Goal: Task Accomplishment & Management: Manage account settings

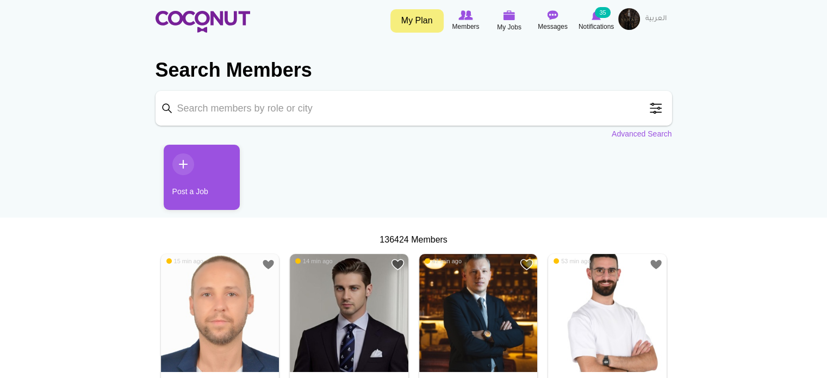
click at [514, 26] on span "My Jobs" at bounding box center [509, 27] width 24 height 11
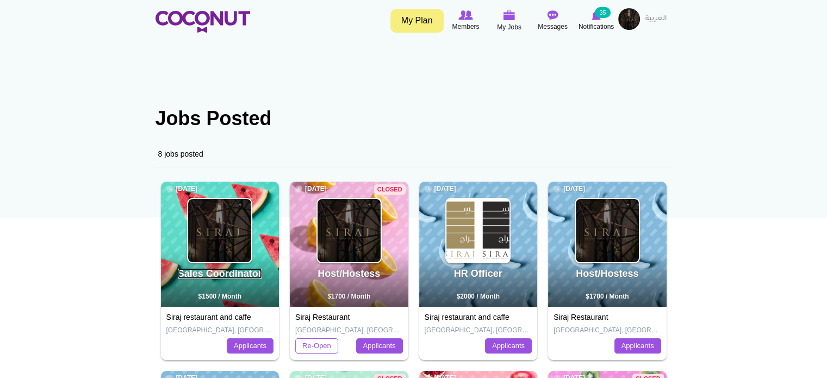
click at [218, 277] on link "Sales Coordinator" at bounding box center [220, 273] width 84 height 11
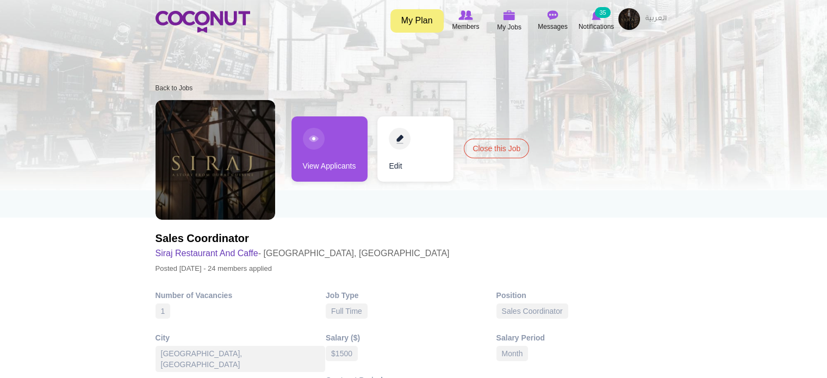
click at [330, 169] on link "View Applicants" at bounding box center [330, 148] width 76 height 65
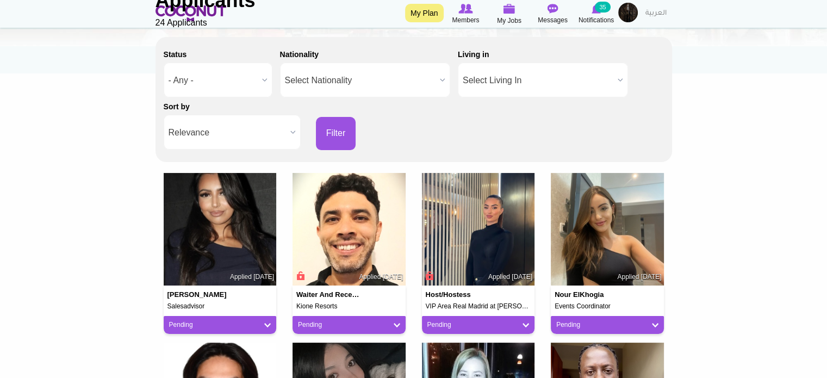
scroll to position [163, 0]
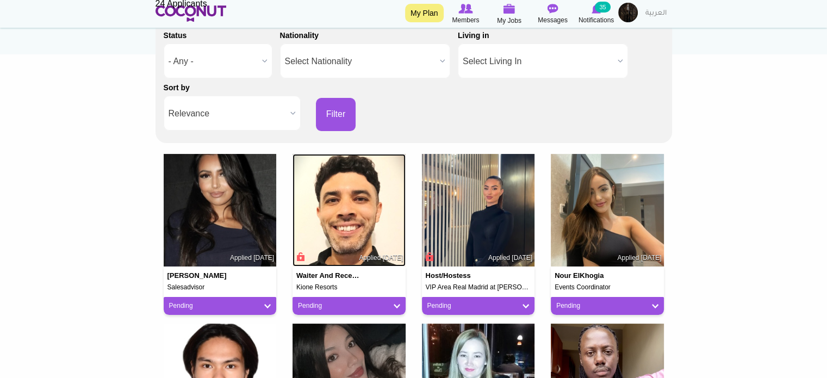
drag, startPoint x: 358, startPoint y: 228, endPoint x: 351, endPoint y: 228, distance: 6.5
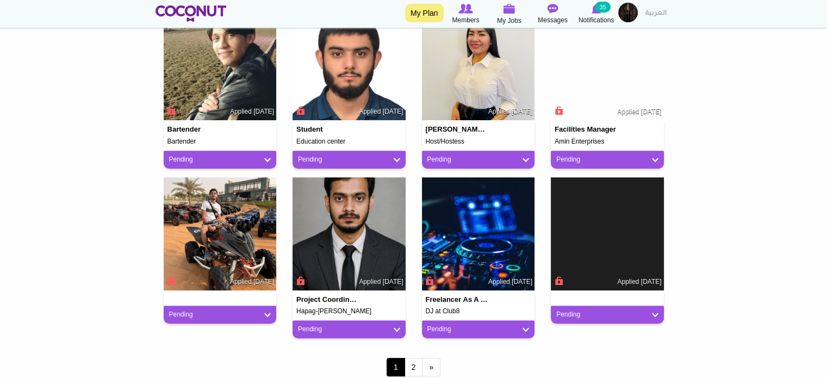
scroll to position [870, 0]
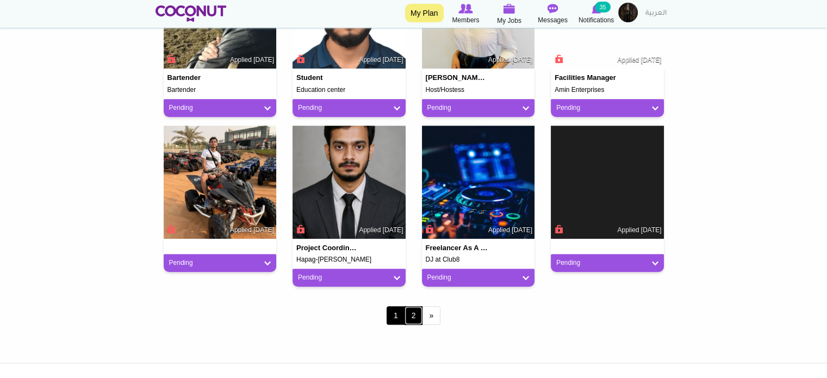
click at [409, 319] on link "2" at bounding box center [414, 315] width 18 height 18
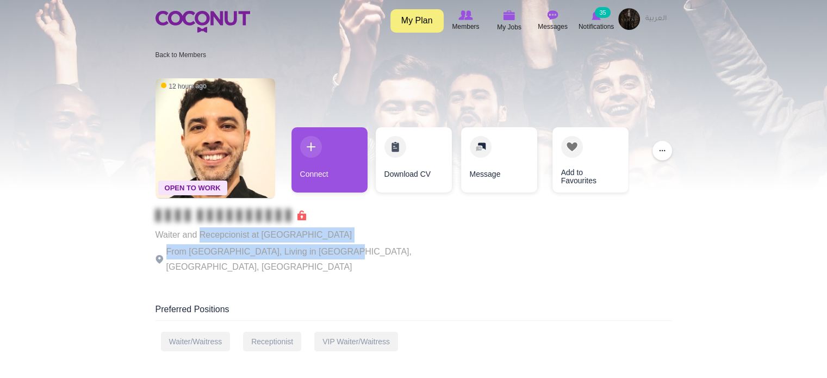
drag, startPoint x: 204, startPoint y: 238, endPoint x: 332, endPoint y: 250, distance: 128.9
click at [332, 250] on div "Waiter and Recepcionist at [GEOGRAPHIC_DATA] From [GEOGRAPHIC_DATA], Living in …" at bounding box center [305, 242] width 299 height 66
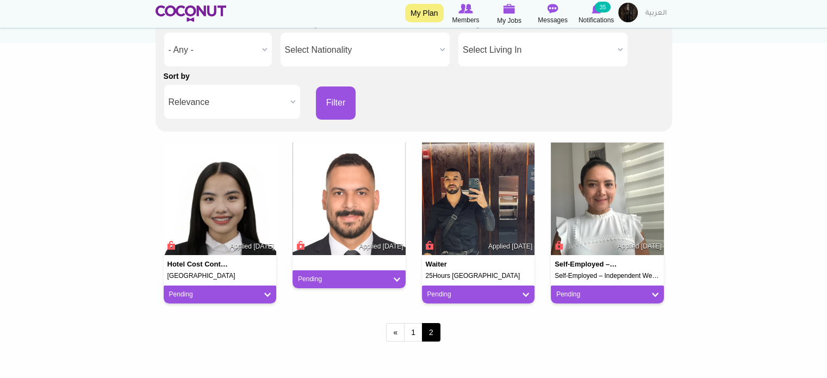
scroll to position [109, 0]
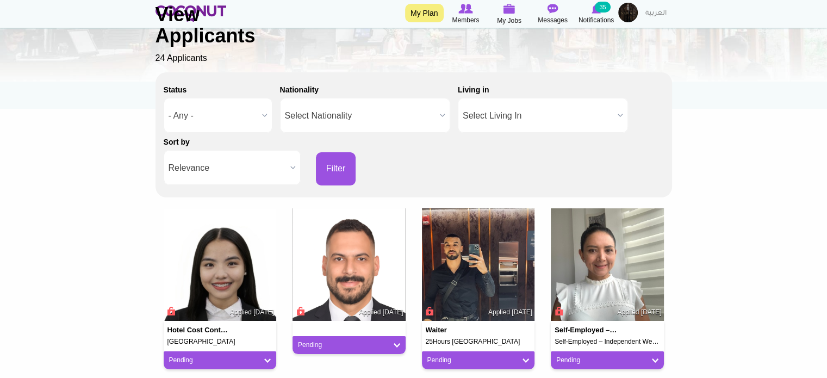
click at [128, 207] on body "Toggle navigation My Plan Members My Jobs Post a Job Messages Notifications 35 …" at bounding box center [413, 255] width 827 height 729
click at [117, 212] on body "Toggle navigation My Plan Members My Jobs Post a Job Messages Notifications 35 …" at bounding box center [413, 255] width 827 height 729
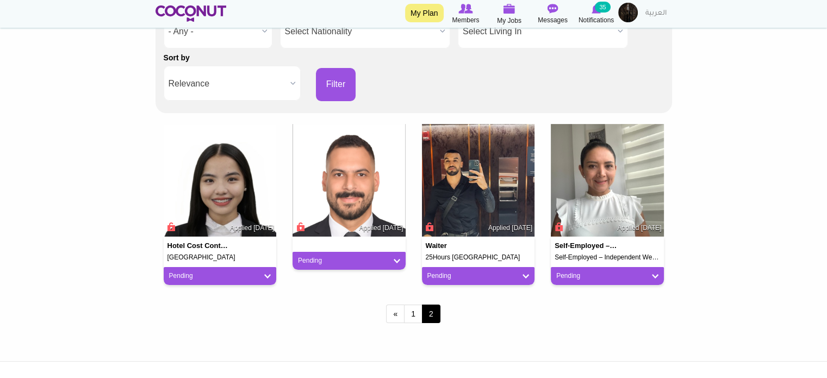
scroll to position [133, 0]
